Goal: Transaction & Acquisition: Purchase product/service

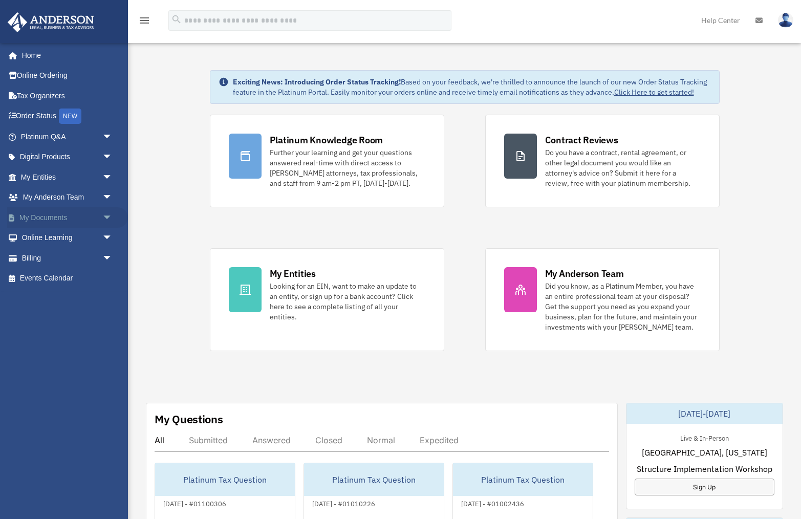
click at [106, 219] on span "arrow_drop_down" at bounding box center [112, 217] width 20 height 21
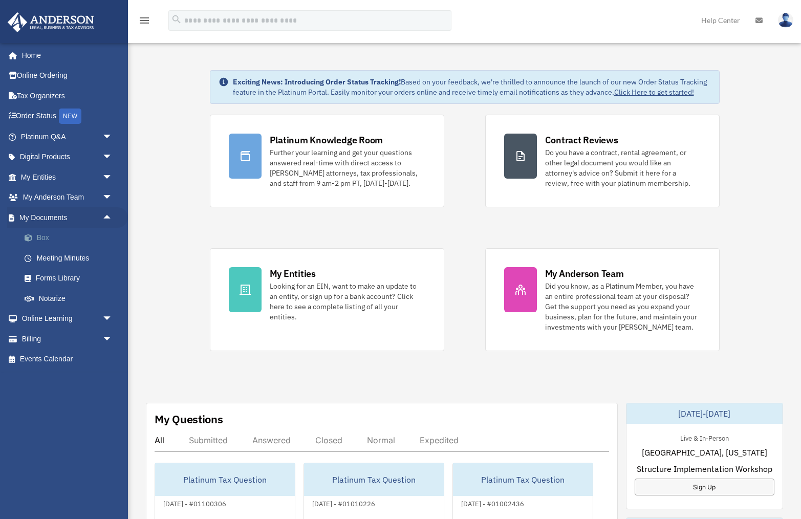
click at [52, 237] on link "Box" at bounding box center [71, 238] width 114 height 20
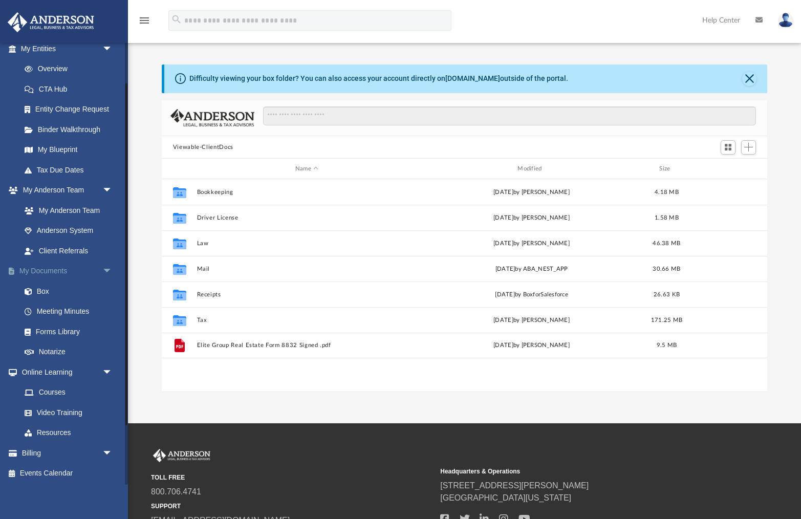
scroll to position [232, 606]
click at [111, 451] on span "arrow_drop_down" at bounding box center [112, 452] width 20 height 21
click at [76, 473] on link "$ Open Invoices" at bounding box center [71, 474] width 114 height 21
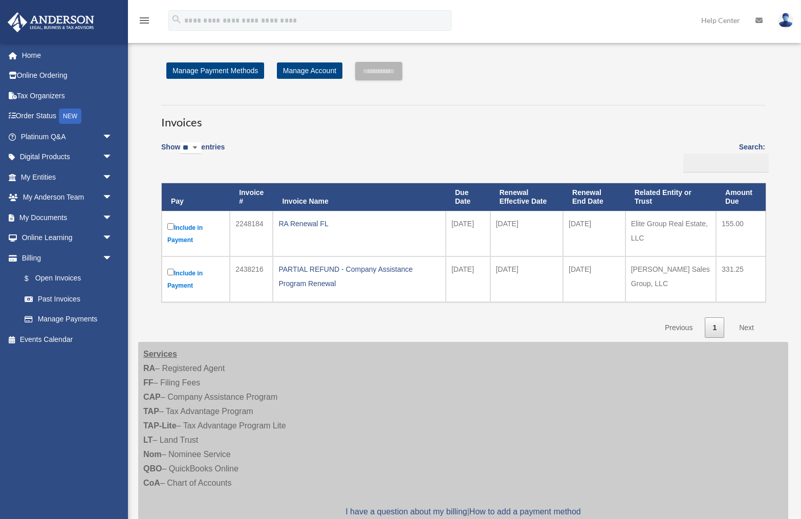
click at [196, 271] on label "Include in Payment" at bounding box center [195, 279] width 57 height 25
click at [297, 72] on link "Manage Account" at bounding box center [310, 70] width 66 height 16
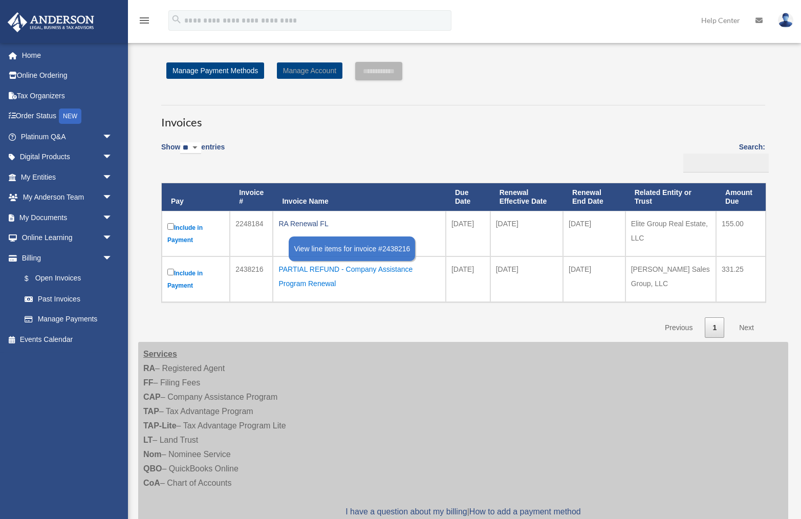
scroll to position [135, 0]
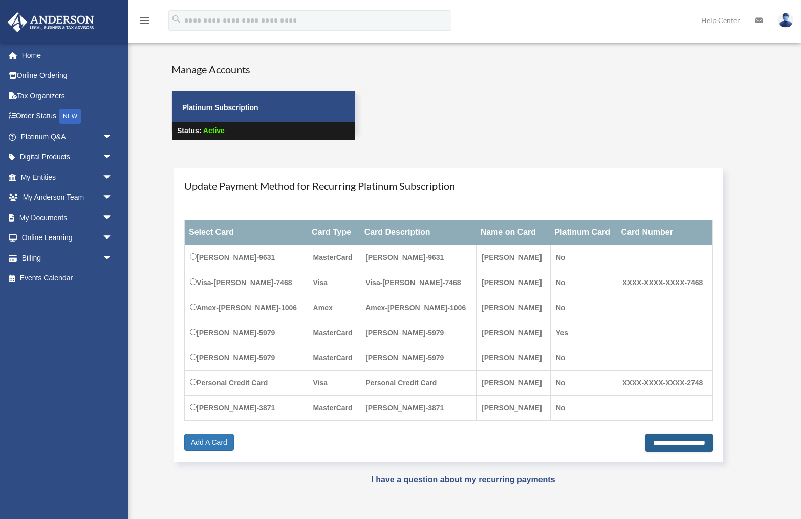
click at [647, 445] on input "**********" at bounding box center [680, 443] width 68 height 18
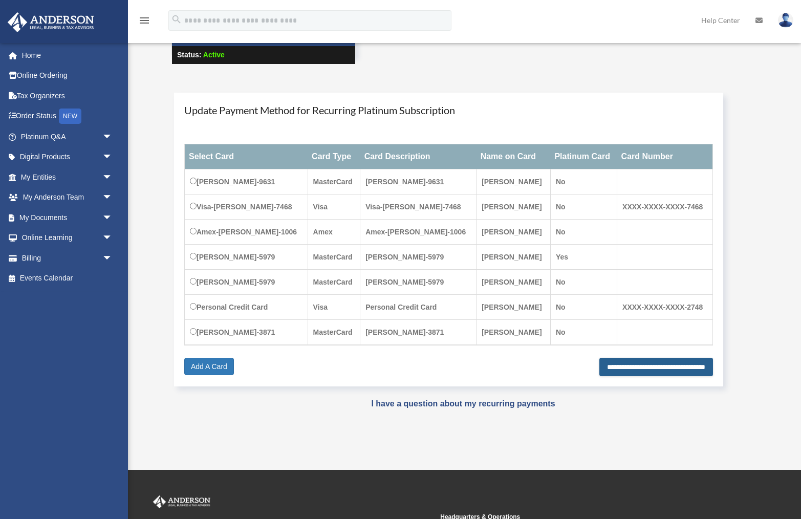
scroll to position [77, 0]
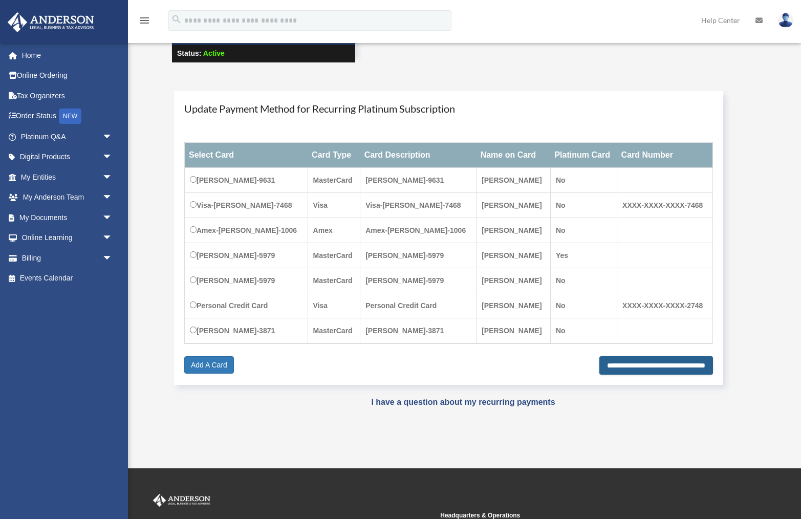
type input "**********"
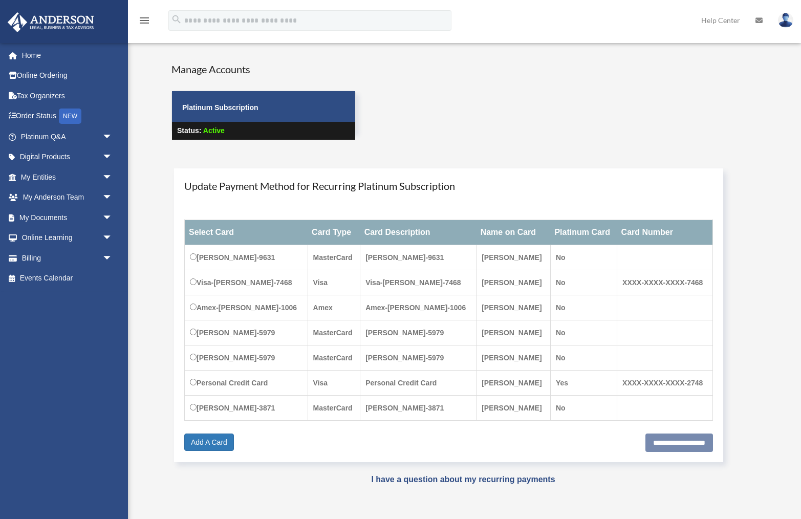
scroll to position [77, 0]
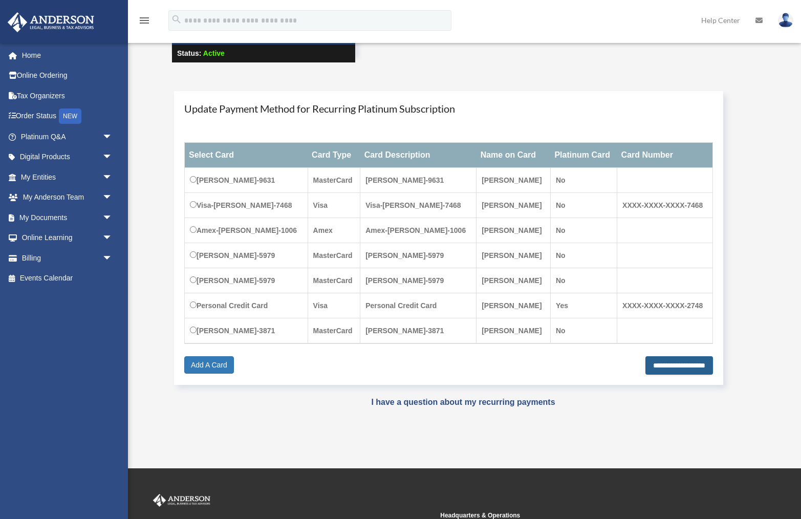
click at [647, 366] on input "**********" at bounding box center [680, 365] width 68 height 18
type input "**********"
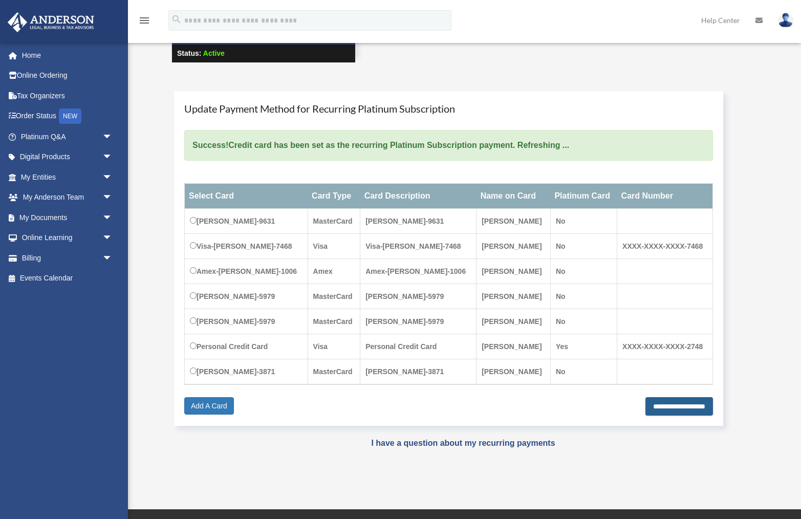
scroll to position [0, 0]
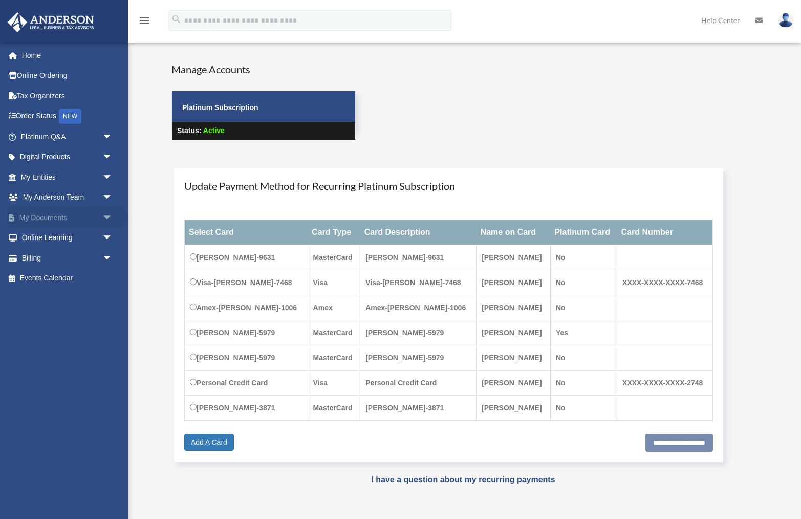
click at [107, 215] on span "arrow_drop_down" at bounding box center [112, 217] width 20 height 21
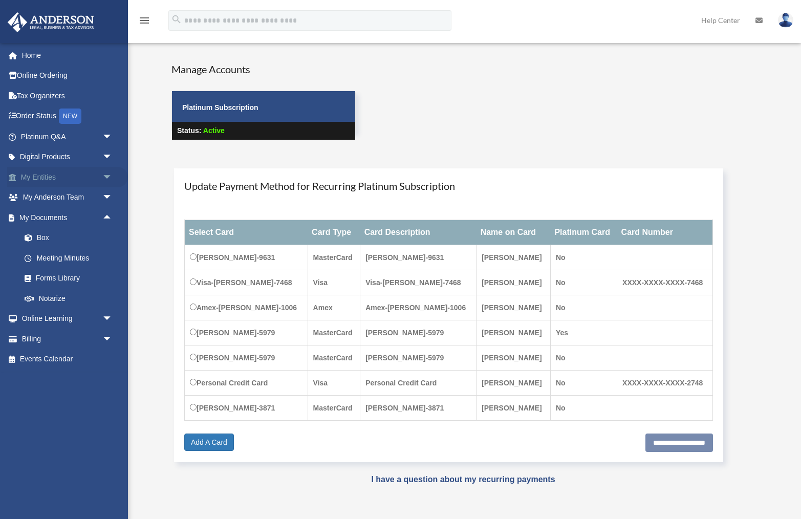
click at [102, 180] on span "arrow_drop_down" at bounding box center [112, 177] width 20 height 21
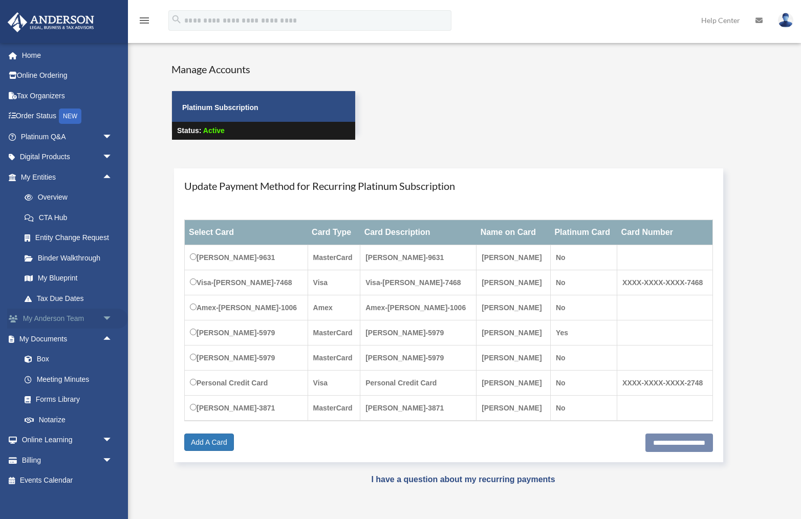
click at [92, 316] on link "My Anderson Team arrow_drop_down" at bounding box center [67, 319] width 121 height 20
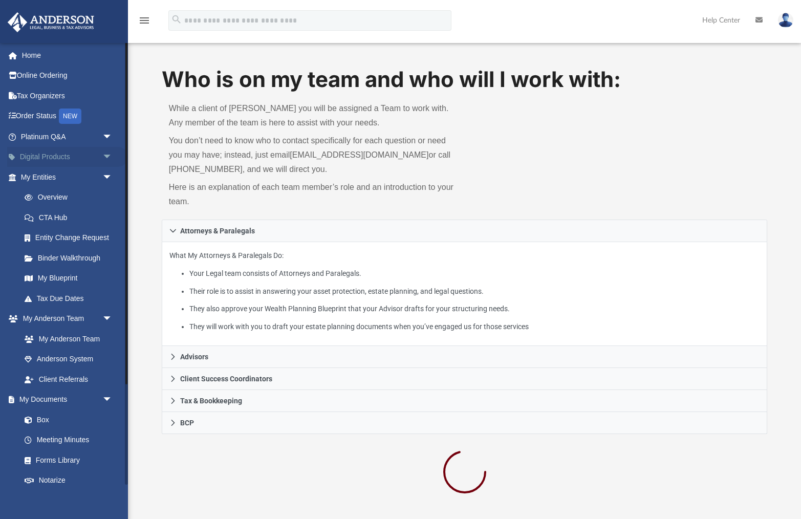
click at [112, 157] on span "arrow_drop_down" at bounding box center [112, 157] width 20 height 21
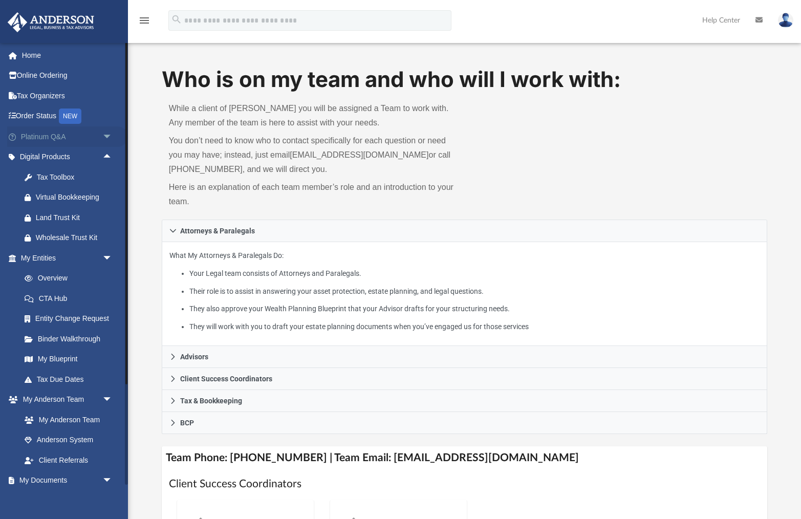
click at [111, 136] on span "arrow_drop_down" at bounding box center [112, 136] width 20 height 21
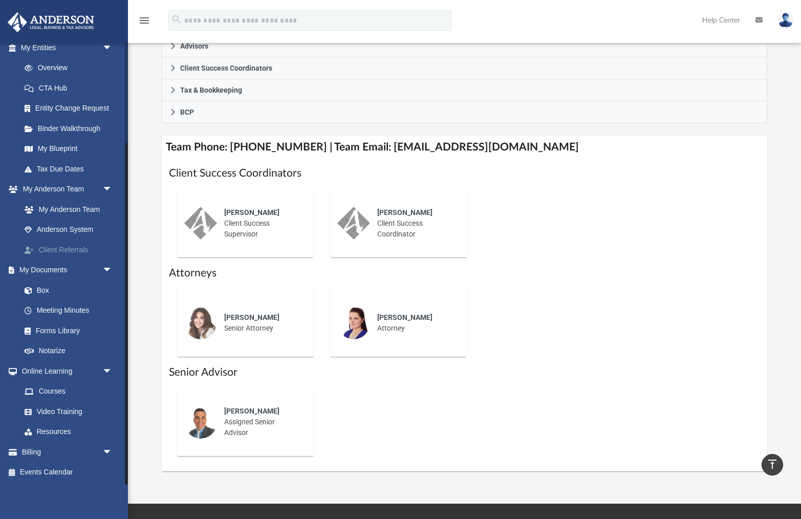
scroll to position [361, 0]
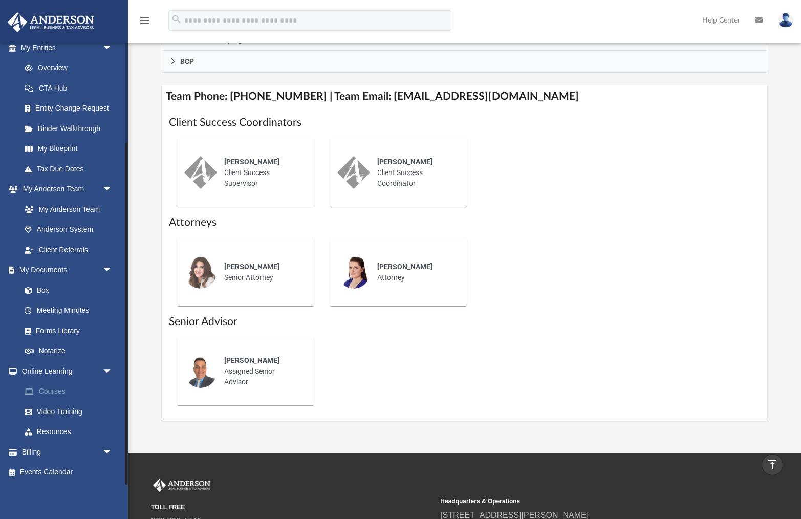
click at [49, 392] on link "Courses" at bounding box center [71, 391] width 114 height 20
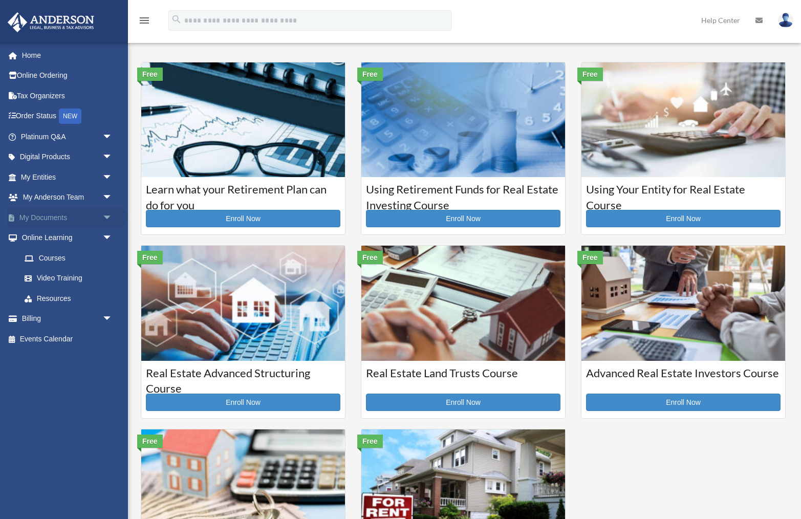
click at [51, 213] on link "My Documents arrow_drop_down" at bounding box center [67, 217] width 121 height 20
click at [108, 217] on span "arrow_drop_down" at bounding box center [112, 217] width 20 height 21
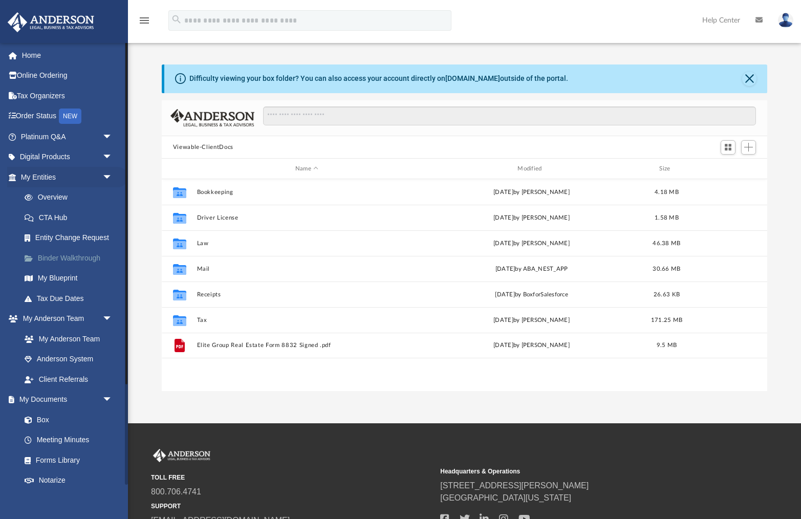
scroll to position [232, 606]
click at [105, 179] on span "arrow_drop_down" at bounding box center [112, 177] width 20 height 21
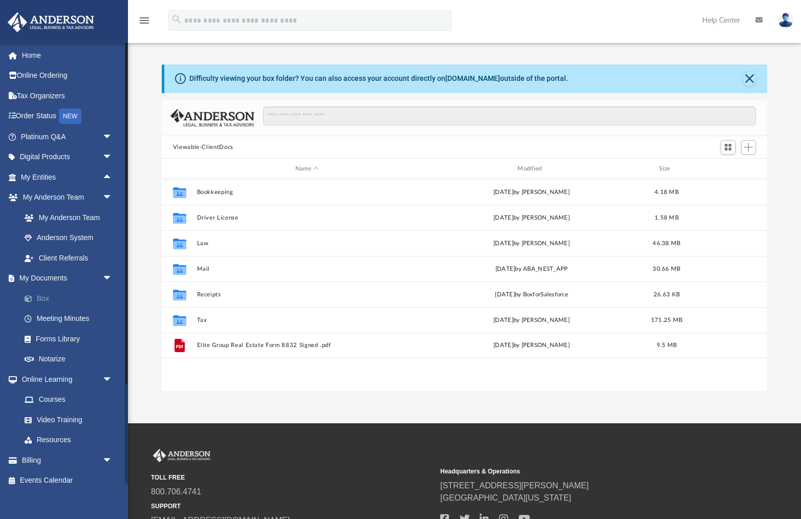
click at [39, 299] on link "Box" at bounding box center [71, 298] width 114 height 20
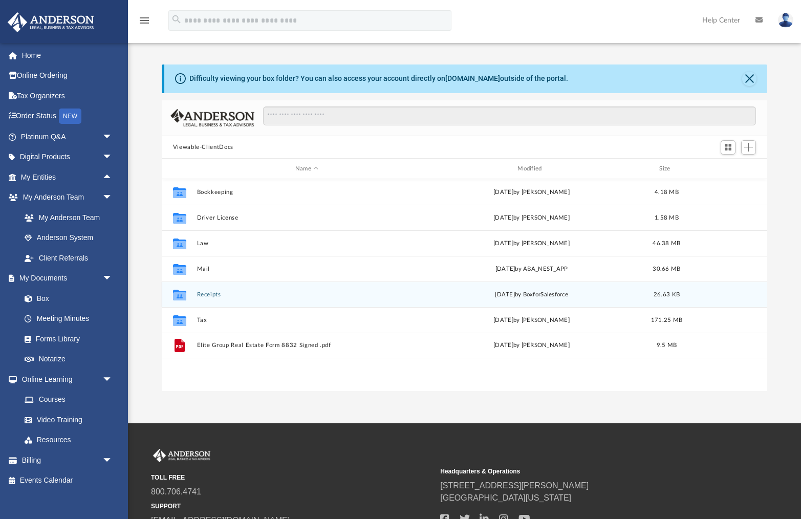
click at [208, 294] on button "Receipts" at bounding box center [307, 294] width 220 height 7
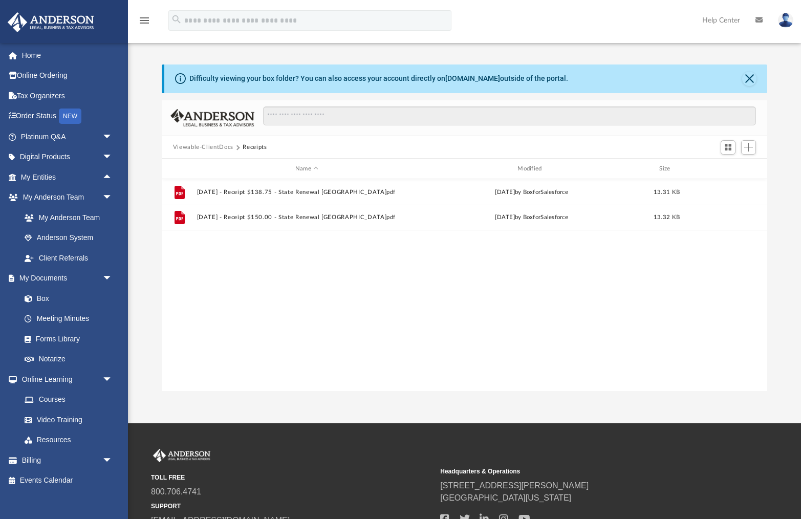
click at [179, 292] on div "File [DATE] - Receipt $138.75 - State Renewal [GEOGRAPHIC_DATA]pdf [DATE] by Bo…" at bounding box center [465, 285] width 606 height 212
